Goal: Use online tool/utility: Utilize a website feature to perform a specific function

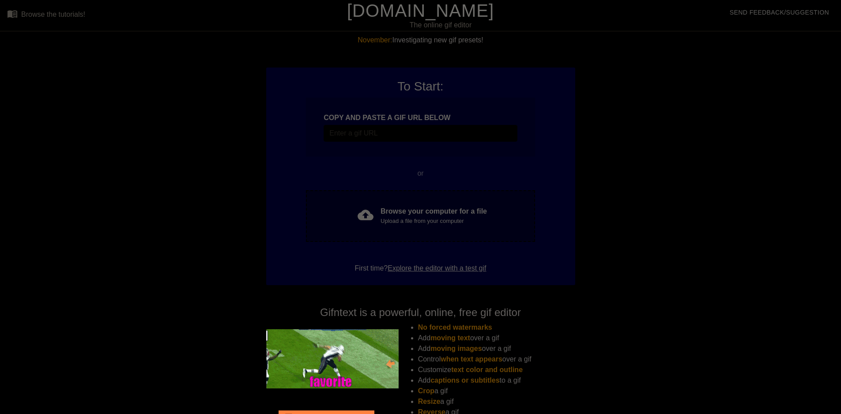
click at [389, 220] on div "Upload a file from your computer" at bounding box center [434, 221] width 106 height 9
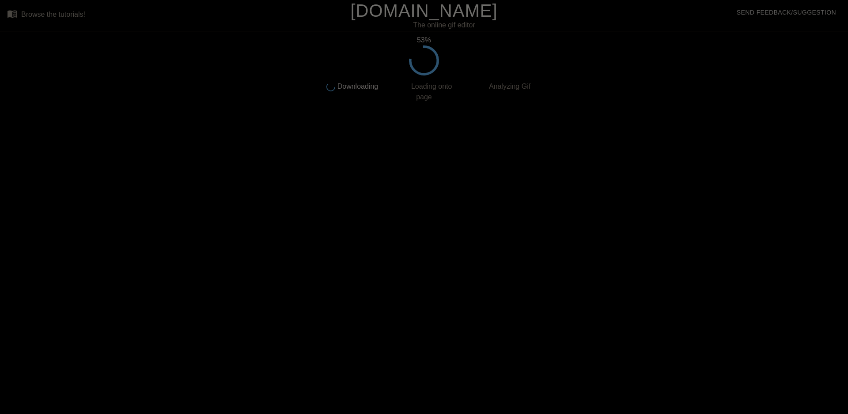
click at [248, 304] on html "menu_book Browse the tutorials! [DOMAIN_NAME] The online gif editor Send Feedba…" at bounding box center [424, 152] width 848 height 304
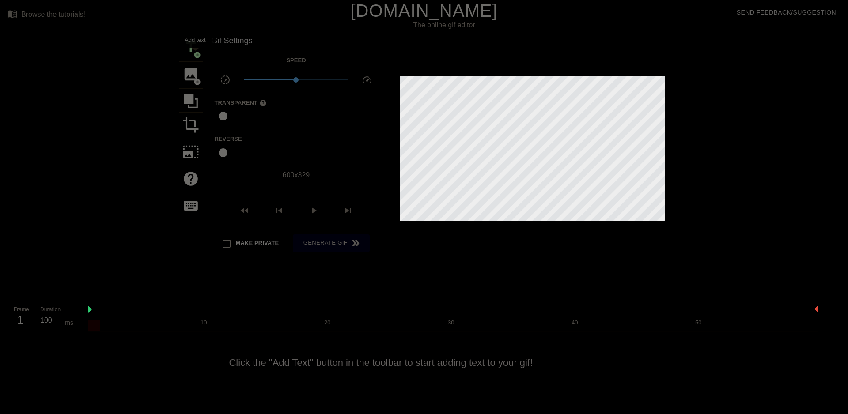
click at [194, 53] on span "add_circle" at bounding box center [197, 55] width 8 height 8
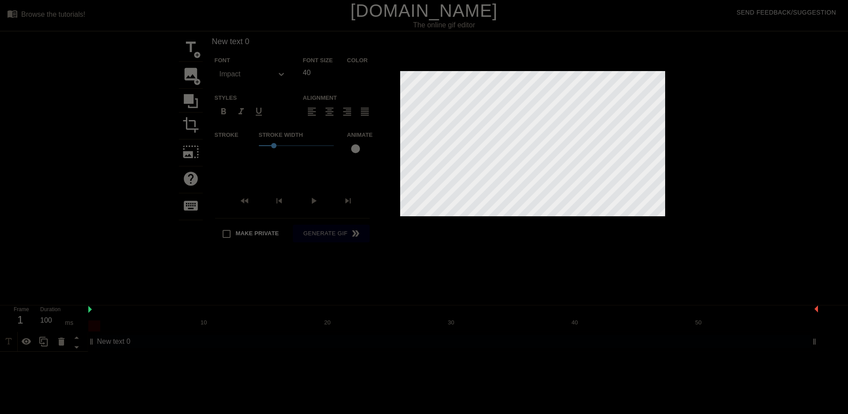
click at [285, 151] on div "Stroke Width 1" at bounding box center [296, 147] width 88 height 37
click at [282, 163] on div "Stroke Width 1" at bounding box center [296, 147] width 88 height 37
click at [229, 138] on label "Stroke" at bounding box center [227, 135] width 24 height 9
click at [227, 156] on div at bounding box center [224, 149] width 18 height 18
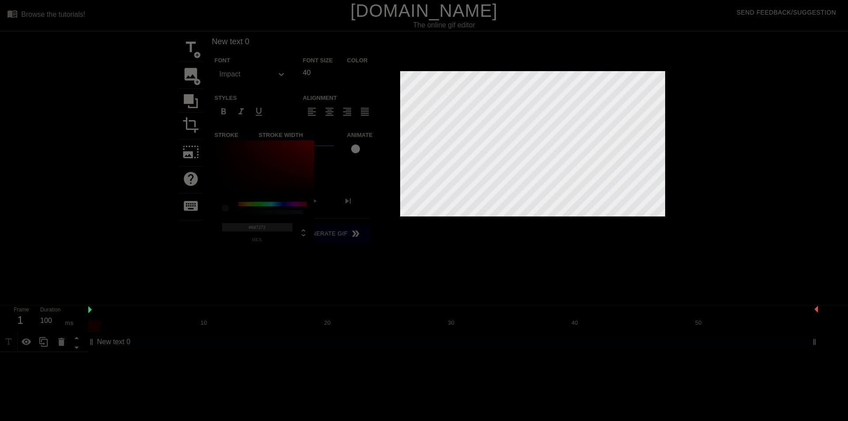
type input "#816F6F"
click at [228, 167] on div at bounding box center [264, 167] width 99 height 55
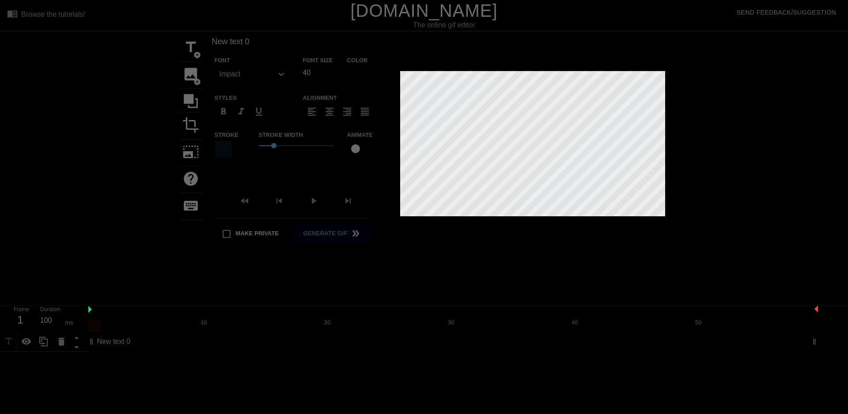
type input "New text"
type textarea "New text"
type input "New text"
type textarea "New text"
type input "New tex"
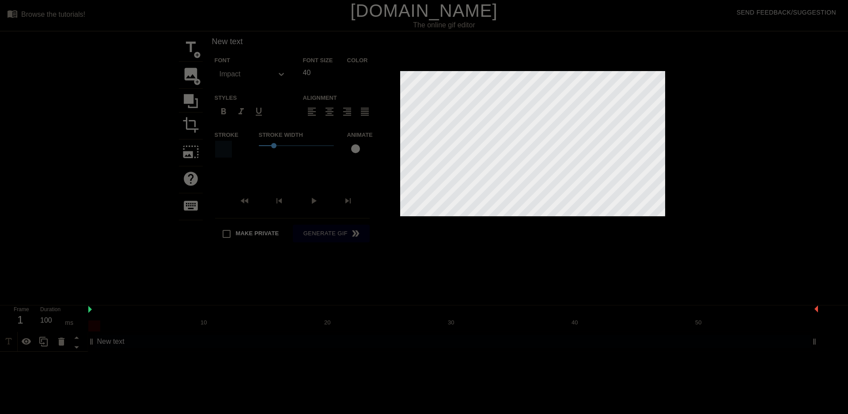
type textarea "New tex"
type input "New te"
type textarea "New te"
type input "New t"
type textarea "New t"
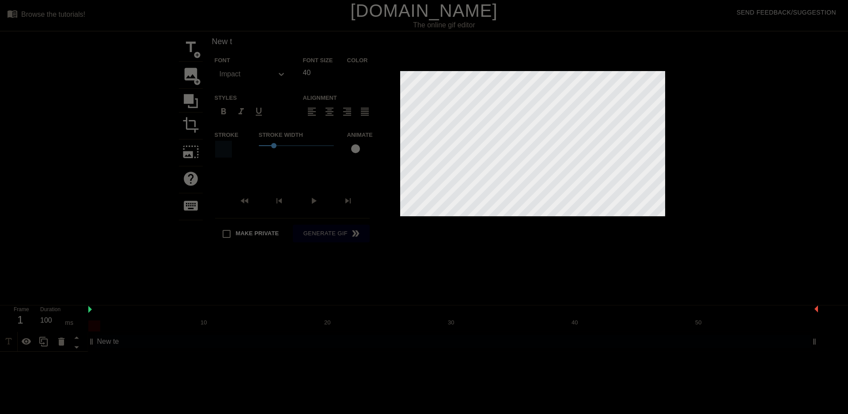
type input "New"
type textarea "New"
type input "New"
type textarea "New"
type input "Ne"
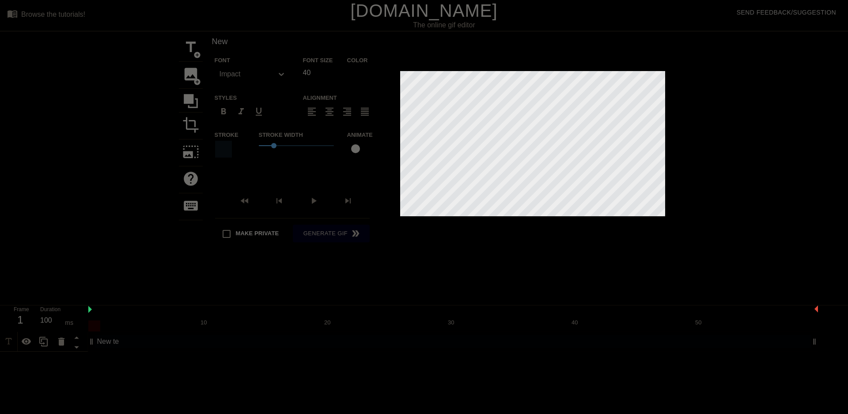
type textarea "Ne"
type input "N"
type textarea "N"
type input "Т"
type textarea "Т"
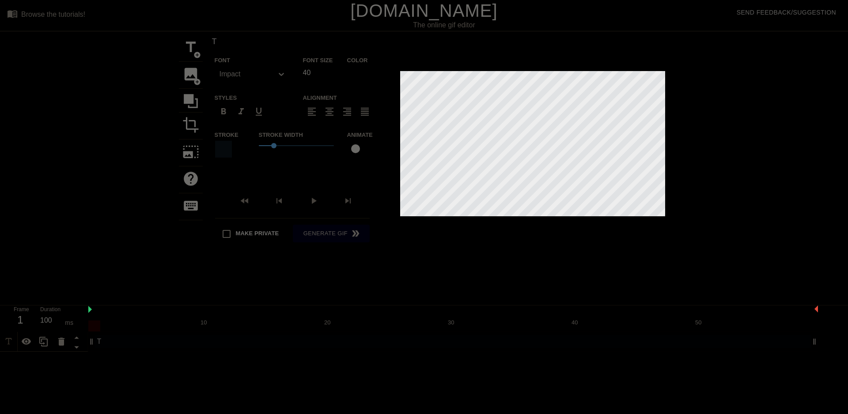
type input "ТО"
type textarea "ТО"
type input "ТОП"
type textarea "ТОП"
type input "ТОП"
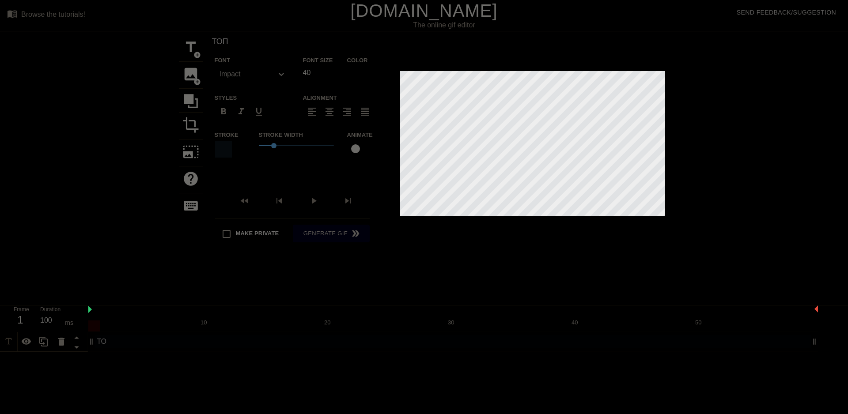
type textarea "ТОП"
type input "ТОП 1"
type textarea "ТОП 1"
type input "ТОП 10"
type textarea "ТОП 10"
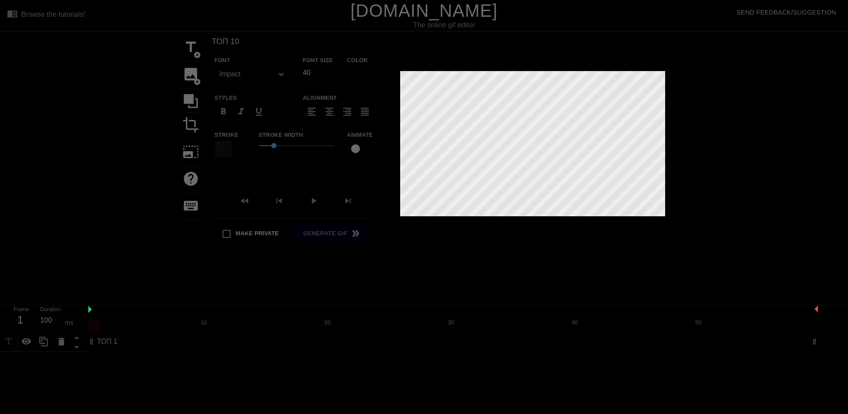
type input "ТОП 10"
type textarea "ТОП 10"
type input "ТОП 10 З"
type textarea "ТОП 10 З"
type input "ТОП 10 ЗА"
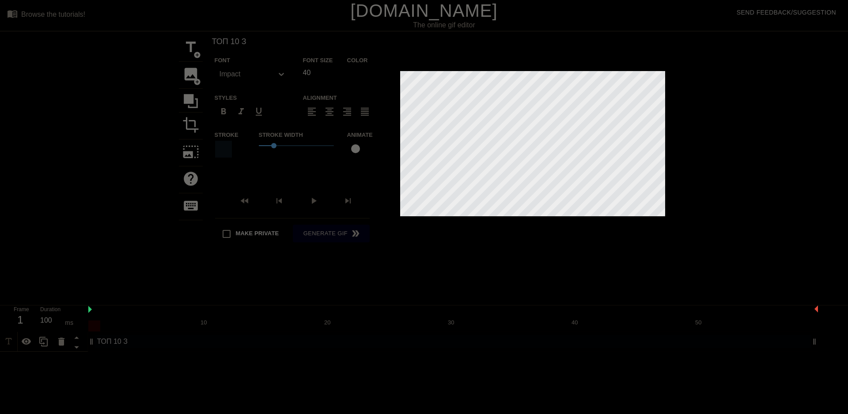
type textarea "ТОП 10 ЗА"
type input "ТОП 10 ЗАЛ"
type textarea "ТОП 10 ЗАЛ"
type input "ТОП 10 ЗАЛА"
type textarea "ТОП 10 ЗАЛА"
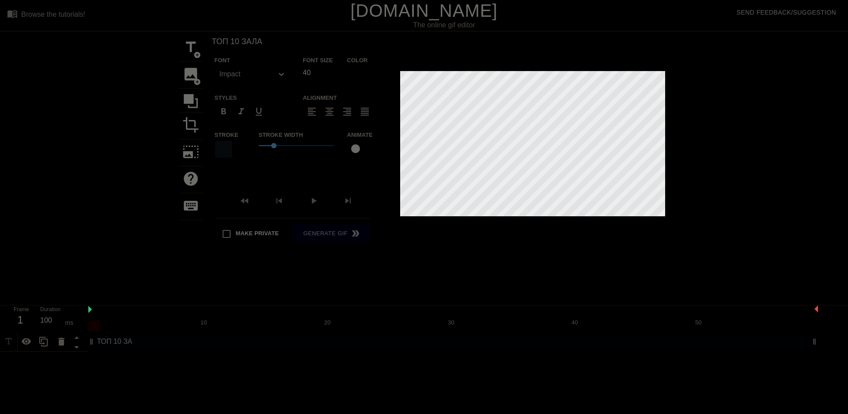
type input "ТОП 10 ЗАЛАЗ"
type textarea "ТОП 10 ЗАЛАЗ"
type input "ТОП 10 ЗАЛАЗО"
type textarea "ТОП 10 ЗАЛАЗО"
type input "ТОП 10 ЗАЛАЗОВ"
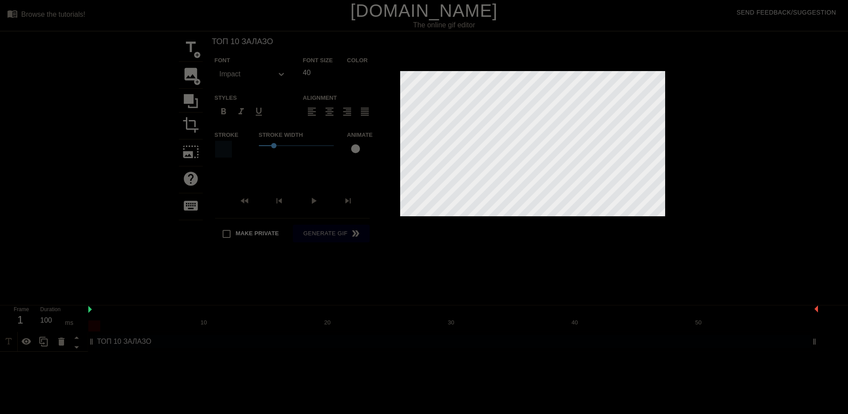
type textarea "ТОП 10 ЗАЛАЗОВ"
type input "ТОП 10 ЗАЛАЗОВ"
type textarea "ТОП 10 ЗАЛАЗОВ"
type input "ТОП 10 ЗАЛАЗОВ Н"
type textarea "ТОП 10 ЗАЛАЗОВ Н"
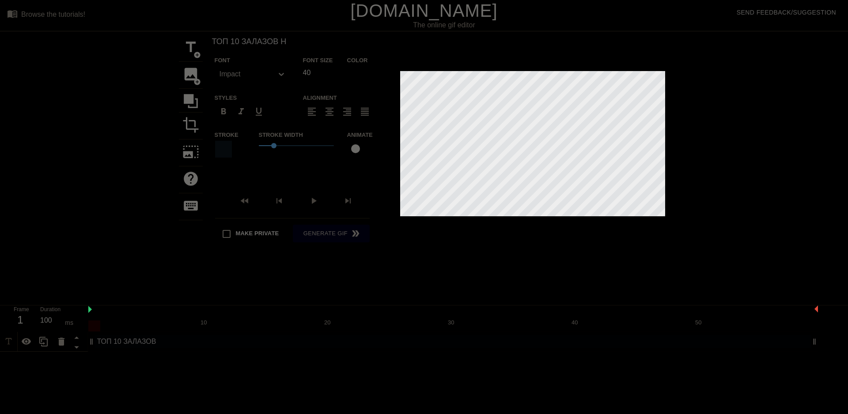
type input "ТОП 10 ЗАЛАЗОВ НА"
type textarea "ТОП 10 ЗАЛАЗОВ НА"
type input "ТОП 10 ЗАЛАЗОВ НА"
type textarea "ТОП 10 ЗАЛАЗОВ НА"
type input "ТОП 10 ЗАЛАЗОВ НА К"
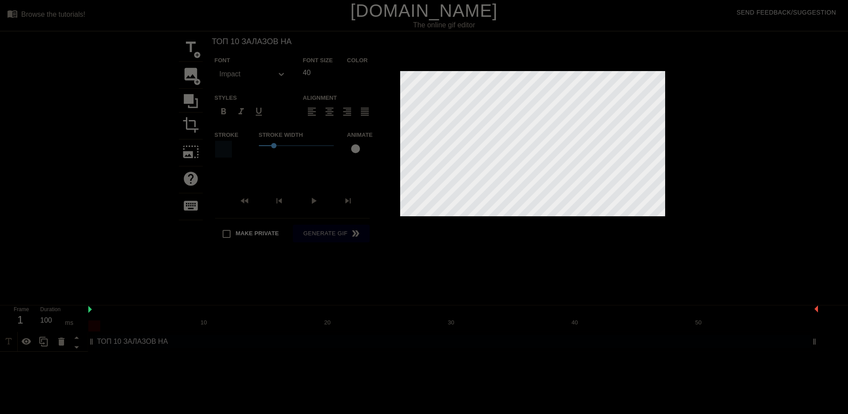
type textarea "ТОП 10 ЗАЛАЗОВ НА К"
type input "ТОП 10 ЗАЛАЗОВ НА КА"
type textarea "ТОП 10 ЗАЛАЗОВ НА КА"
type input "ТОП 10 ЗАЛАЗОВ НА КАР"
type textarea "ТОП 10 ЗАЛАЗОВ НА КАР"
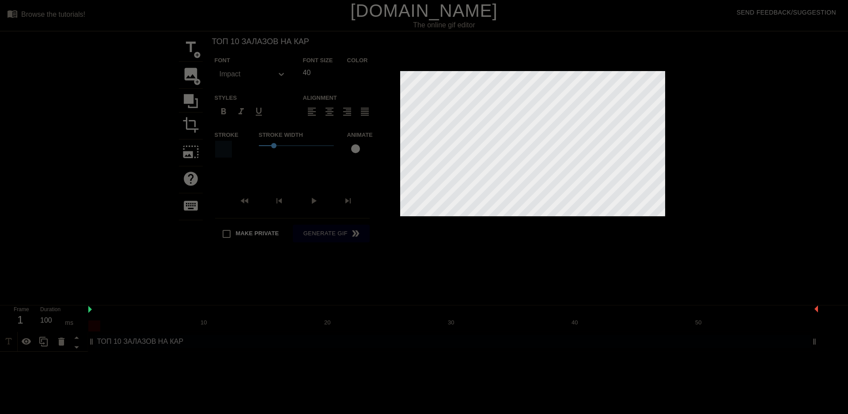
type input "ТОП 10 ЗАЛАЗОВ НА КАРТ"
type textarea "ТОП 10 ЗАЛАЗОВ НА КАРТ"
type input "ТОП 10 ЗАЛАЗОВ НА КАРТЕ"
type textarea "ТОП 10 ЗАЛАЗОВ НА КАРТЕ"
type input "ТОП 10 ЗАЛАЗОВ НА КАРТЕ"
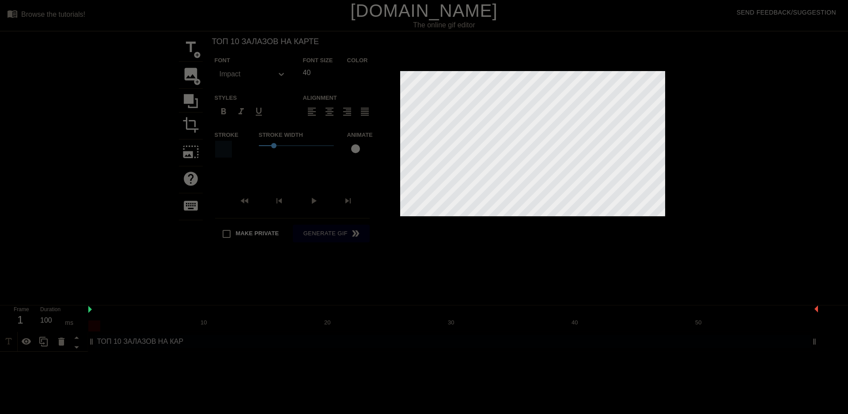
type textarea "ТОП 10 ЗАЛАЗОВ НА КАРТЕ"
type input "ТОП 10 ЗАЛАЗОВ НА КАРТЕ П"
type textarea "ТОП 10 ЗАЛАЗОВ НА КАРТЕ П"
type input "ТОП 10 ЗАЛАЗОВ НА КАРТЕ ПИ"
type textarea "ТОП 10 ЗАЛАЗОВ НА КАРТЕ ПИ"
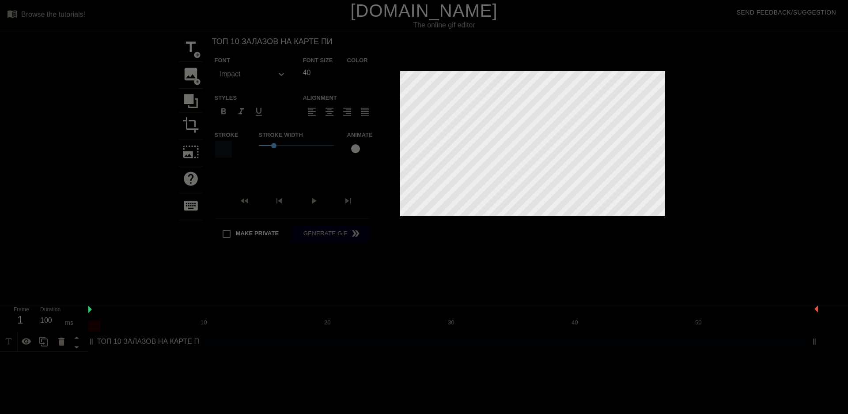
type input "ТОП 10 ЗАЛАЗОВ НА КАРТЕ ПИР"
type textarea "ТОП 10 ЗАЛАЗОВ НА КАРТЕ ПИР"
type input "ТОП 10 ЗАЛАЗОВ НА КАРТЕ ПИРС"
type textarea "ТОП 10 ЗАЛАЗОВ НА КАРТЕ ПИРС"
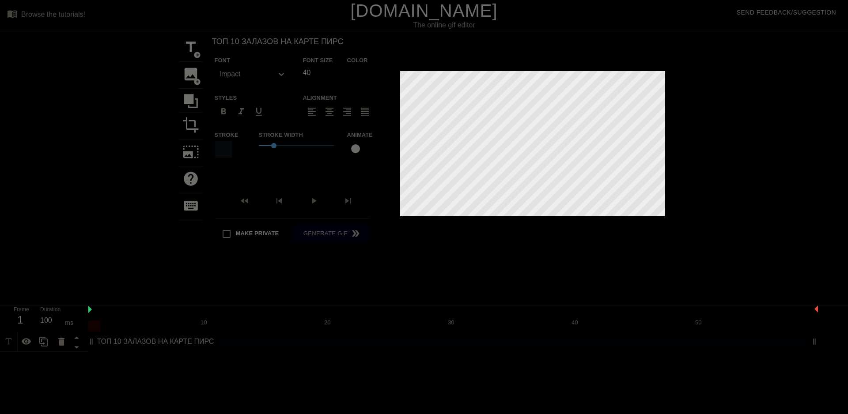
type input "ТОП 10 ЗАЛАЗОВ НА КАРТЕ ПИРС:"
type textarea "ТОП 10 ЗАЛАЗОВ НА КАРТЕ ПИРС:"
click at [322, 74] on input "40" at bounding box center [318, 73] width 31 height 14
type input "4"
type input "35"
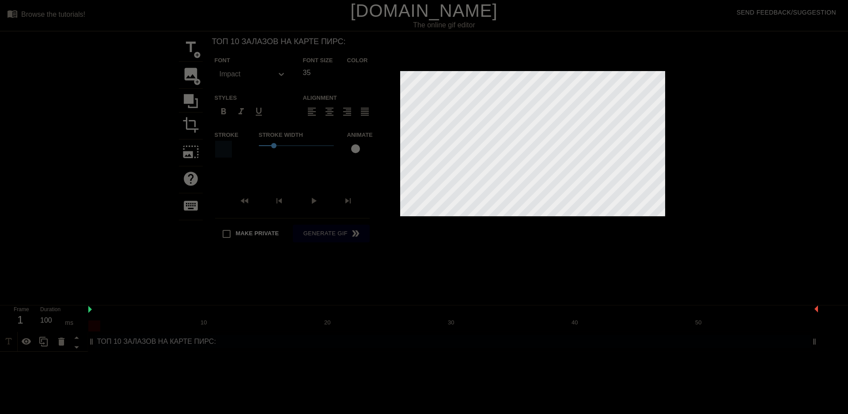
click at [356, 78] on div at bounding box center [356, 75] width 18 height 18
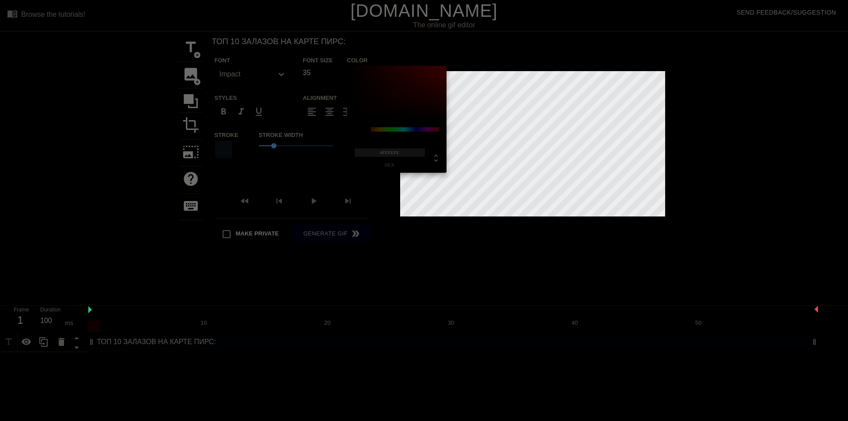
type input "#FFFFFF"
drag, startPoint x: 379, startPoint y: 101, endPoint x: 314, endPoint y: 42, distance: 87.8
click at [315, 42] on div "#FFFFFF hex" at bounding box center [424, 210] width 848 height 421
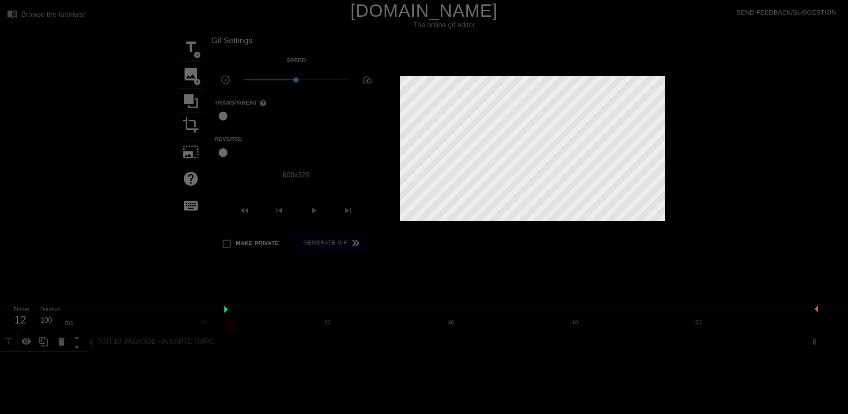
drag, startPoint x: 89, startPoint y: 310, endPoint x: 223, endPoint y: 323, distance: 134.4
click at [223, 323] on div "10 20 30 40 50" at bounding box center [453, 319] width 730 height 26
drag, startPoint x: 88, startPoint y: 313, endPoint x: 99, endPoint y: 314, distance: 11.1
click at [88, 313] on div "Frame 29 Duration 100 ms 10 20 30 40 50 ТОП 10 ЗАЛАЗОВ НА КАРТЕ ПИРС: drag_hand…" at bounding box center [424, 329] width 848 height 46
click at [147, 317] on div at bounding box center [156, 330] width 136 height 48
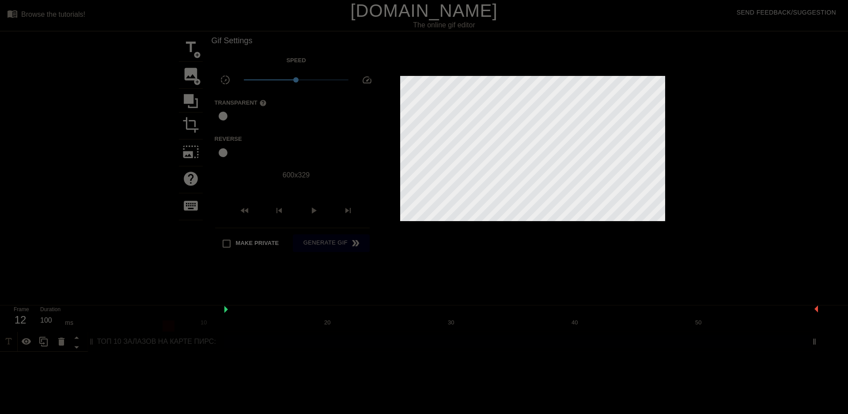
drag, startPoint x: 229, startPoint y: 325, endPoint x: 123, endPoint y: 324, distance: 105.6
click at [123, 324] on div "10 20 30 40 50" at bounding box center [453, 319] width 730 height 26
drag, startPoint x: 224, startPoint y: 310, endPoint x: 35, endPoint y: 312, distance: 189.0
click at [35, 312] on div "Frame 12 Duration 100 ms 10 20 30 40 50 ТОП 10 ЗАЛАЗОВ НА КАРТЕ ПИРС: drag_hand…" at bounding box center [424, 329] width 848 height 46
click at [111, 320] on div at bounding box center [107, 319] width 12 height 11
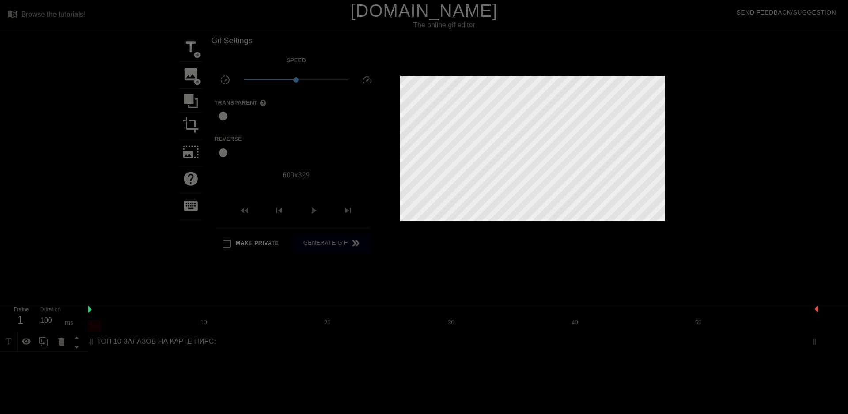
click at [89, 322] on div at bounding box center [453, 326] width 730 height 11
click at [325, 244] on span "Generate Gif double_arrow" at bounding box center [330, 243] width 69 height 11
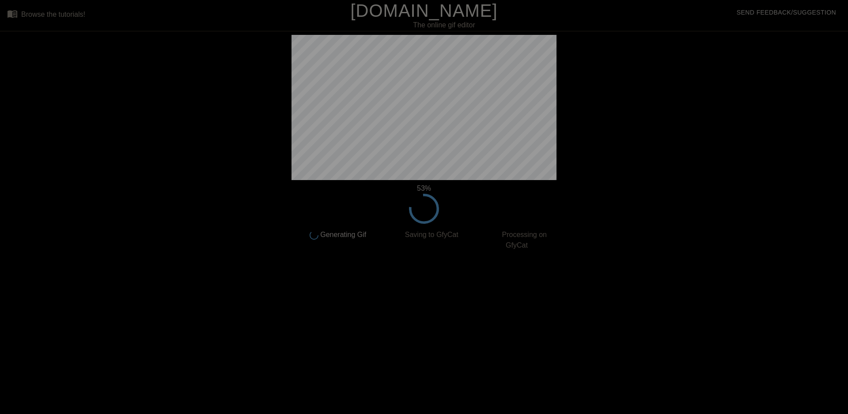
click at [225, 223] on div at bounding box center [214, 167] width 132 height 265
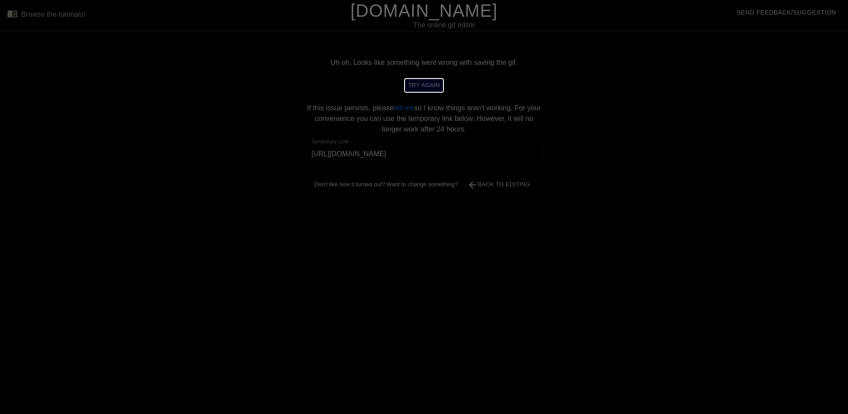
click at [412, 87] on span "try again" at bounding box center [424, 85] width 32 height 10
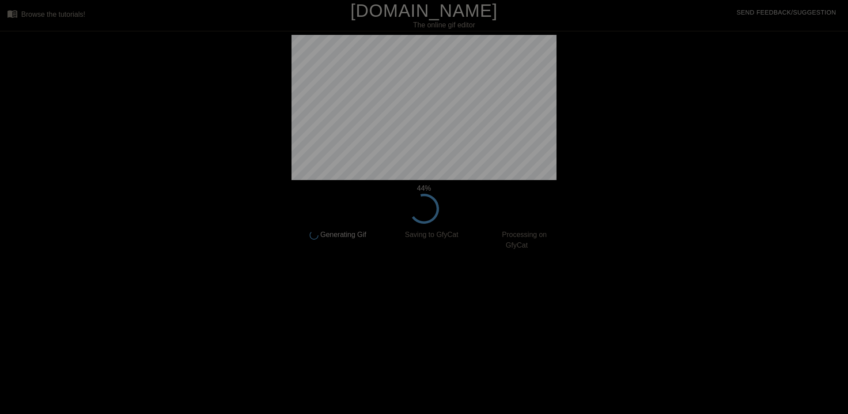
click at [722, 99] on div "44 % done Generating Gif done Saving to GfyCat done Processing on GfyCat title …" at bounding box center [424, 167] width 848 height 265
